Goal: Information Seeking & Learning: Check status

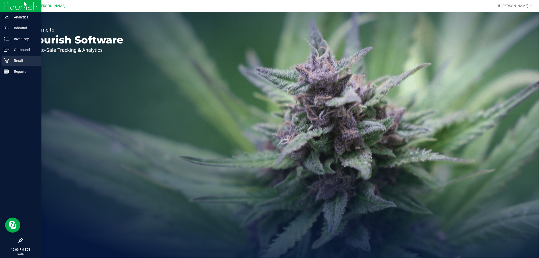
click at [12, 60] on p "Retail" at bounding box center [24, 61] width 30 height 6
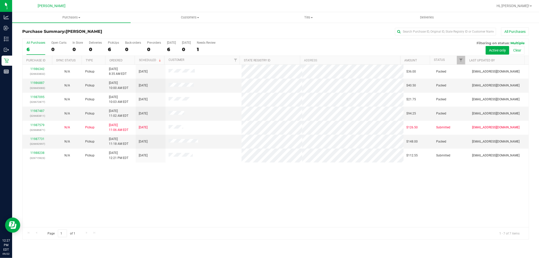
click at [180, 192] on div "11986342 (326633832) N/A Pickup [DATE] 8:35 AM EDT 9/22/2025 $36.00 Packed [EMA…" at bounding box center [275, 146] width 506 height 163
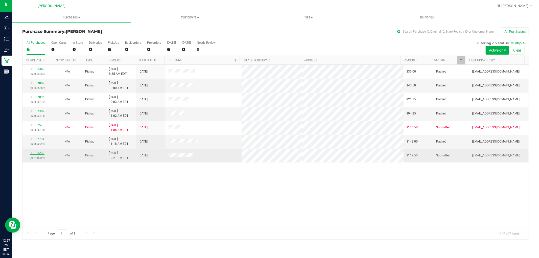
click at [36, 152] on link "11988238" at bounding box center [37, 153] width 14 height 4
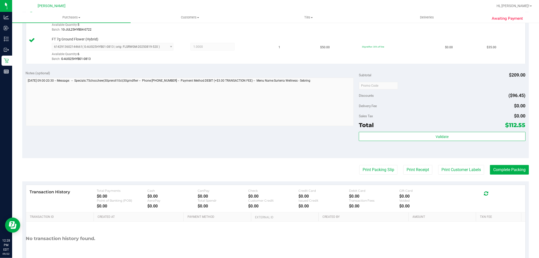
scroll to position [196, 0]
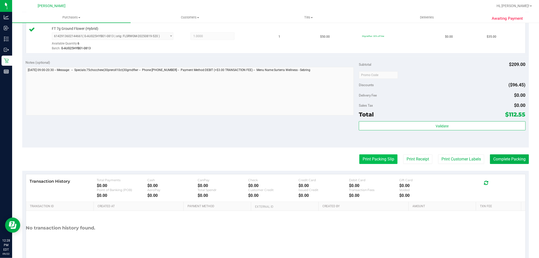
click at [380, 158] on button "Print Packing Slip" at bounding box center [378, 159] width 38 height 10
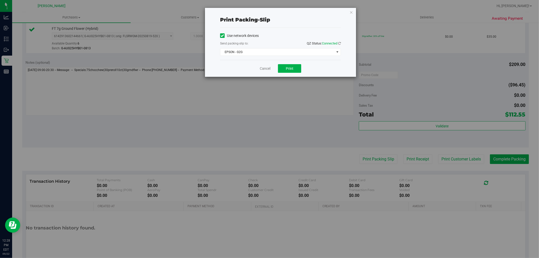
click at [284, 56] on div "Use network devices Send packing-slip to: QZ Status: Connected EPSON - G2G Choo…" at bounding box center [280, 44] width 121 height 32
click at [282, 52] on span "EPSON - G2G" at bounding box center [277, 52] width 114 height 7
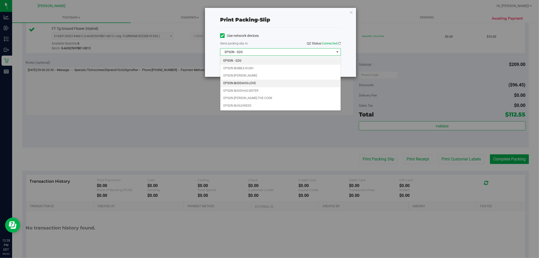
click at [251, 85] on li "EPSON-BUDDAHS-LOVE" at bounding box center [280, 84] width 120 height 8
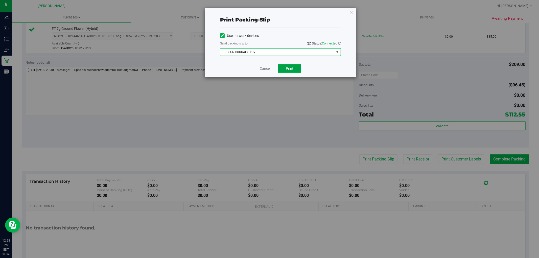
click at [298, 67] on button "Print" at bounding box center [289, 68] width 23 height 9
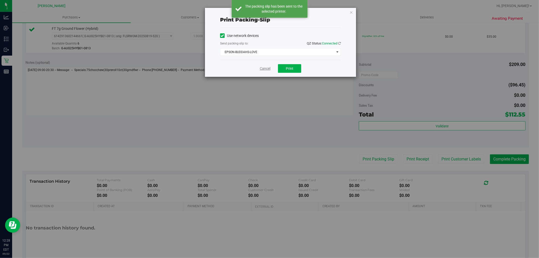
click at [262, 68] on link "Cancel" at bounding box center [265, 68] width 11 height 5
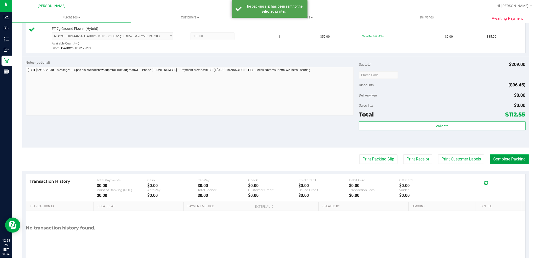
click at [495, 158] on button "Complete Packing" at bounding box center [509, 159] width 39 height 10
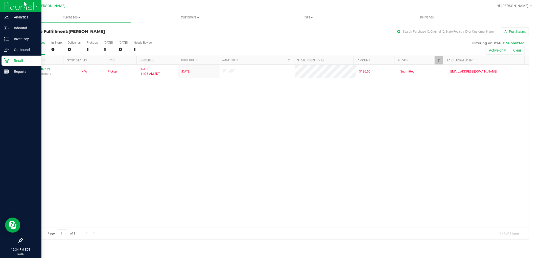
click at [13, 56] on div "Retail" at bounding box center [22, 61] width 40 height 10
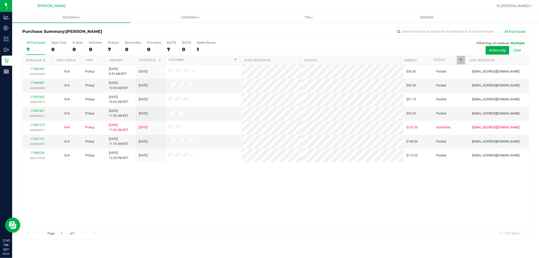
drag, startPoint x: 194, startPoint y: 183, endPoint x: 156, endPoint y: 10, distance: 177.0
click at [194, 182] on div "11986342 (326633832) N/A Pickup [DATE] 8:35 AM EDT 9/22/2025 $36.00 Packed [EMA…" at bounding box center [275, 146] width 506 height 163
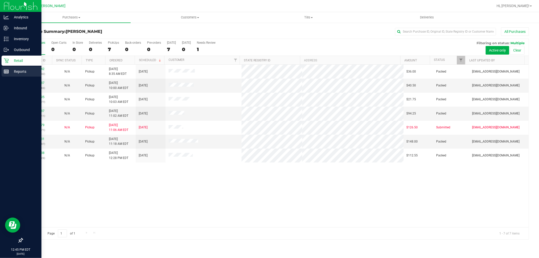
click at [3, 75] on div "Reports" at bounding box center [22, 71] width 40 height 10
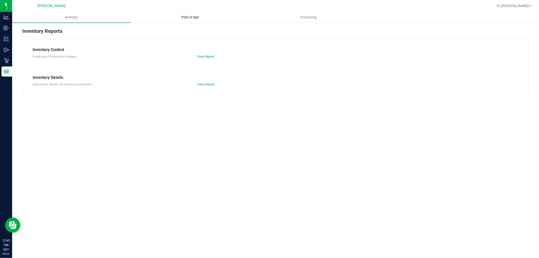
click at [195, 18] on span "Point of Sale" at bounding box center [189, 17] width 31 height 5
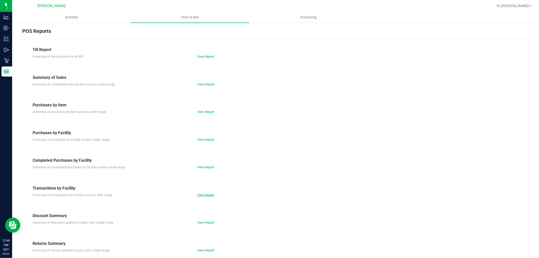
click at [209, 194] on link "View Report" at bounding box center [205, 195] width 17 height 4
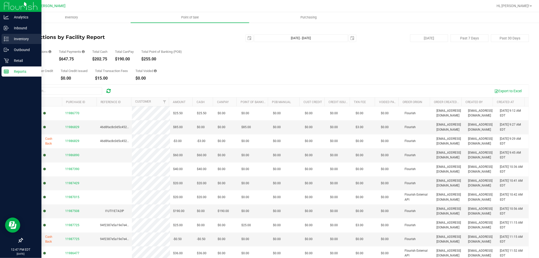
click at [10, 39] on p "Inventory" at bounding box center [24, 39] width 30 height 6
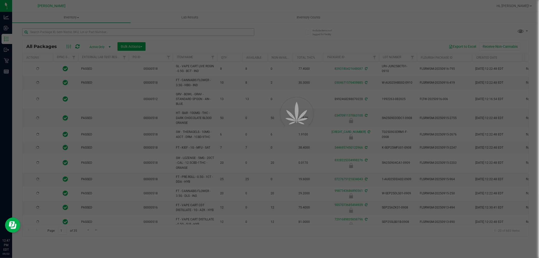
click at [105, 31] on div at bounding box center [269, 129] width 539 height 258
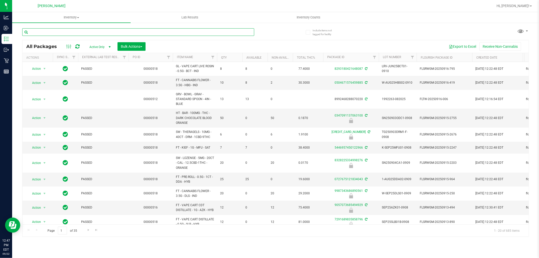
click at [106, 32] on input "text" at bounding box center [138, 32] width 232 height 8
paste input "SN250728DC1-0804"
type input "SN250728DC1-0804"
